Goal: Task Accomplishment & Management: Use online tool/utility

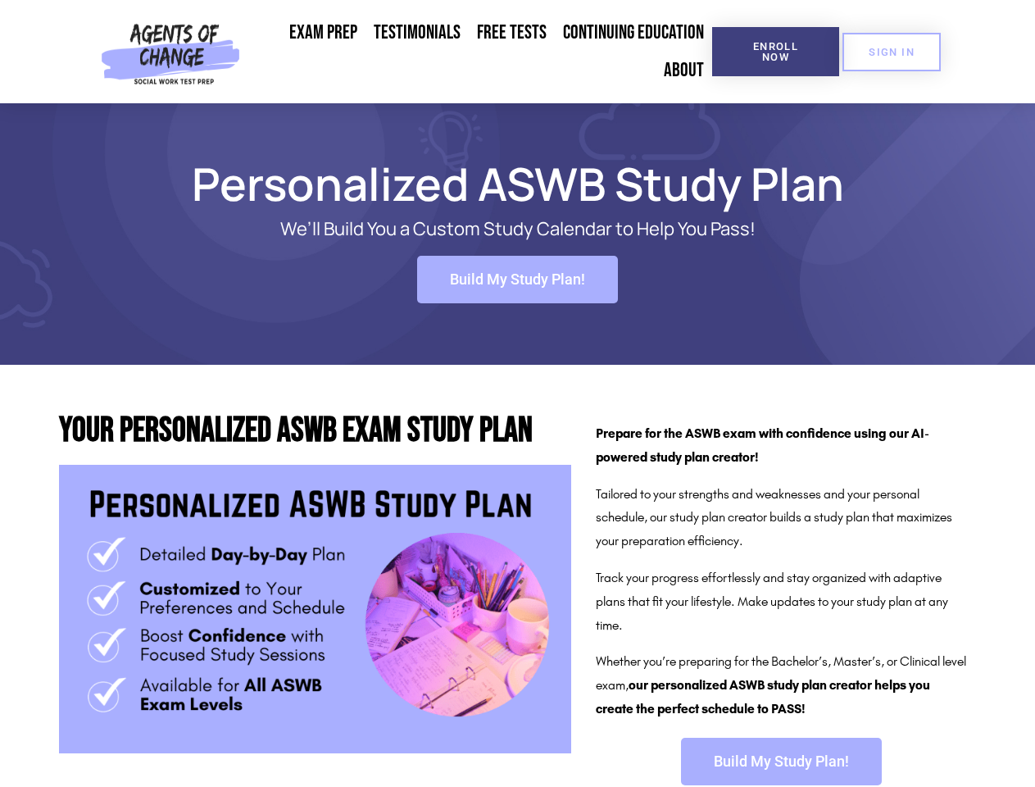
click at [775, 52] on span "Enroll Now" at bounding box center [775, 51] width 75 height 21
click at [892, 52] on span "SIGN IN" at bounding box center [892, 52] width 46 height 11
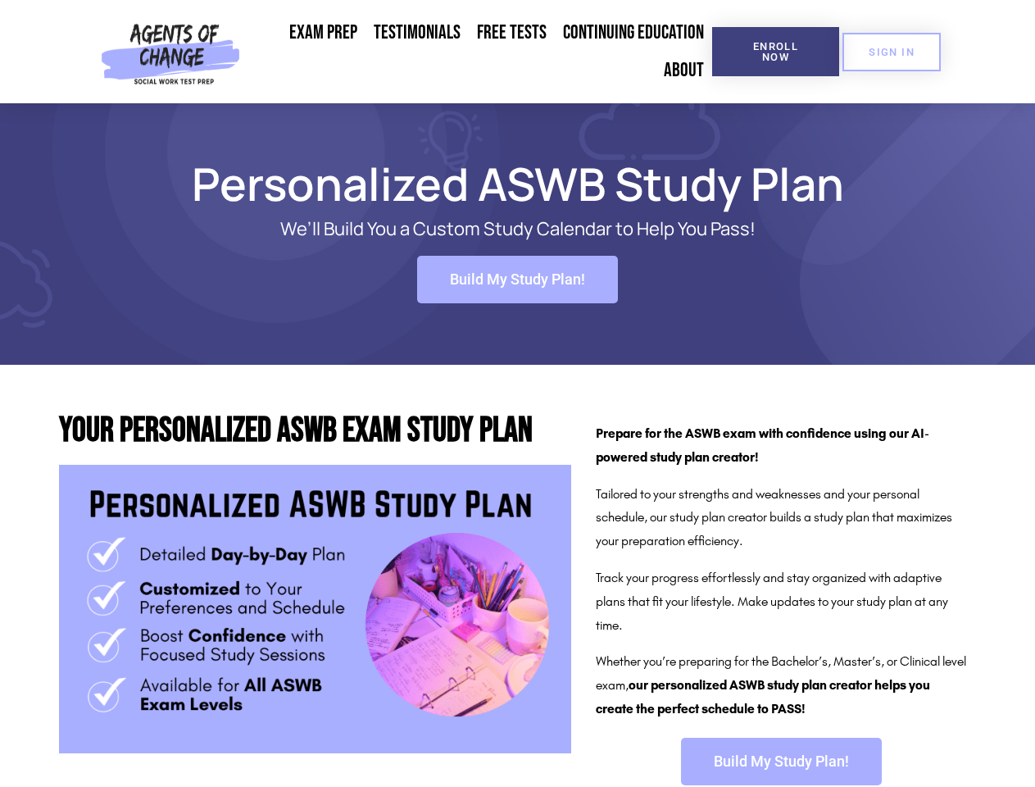
click at [517, 279] on span "Build My Study Plan!" at bounding box center [517, 279] width 135 height 15
click at [781, 761] on span "Build My Study Plan!" at bounding box center [781, 761] width 135 height 15
